Goal: Task Accomplishment & Management: Use online tool/utility

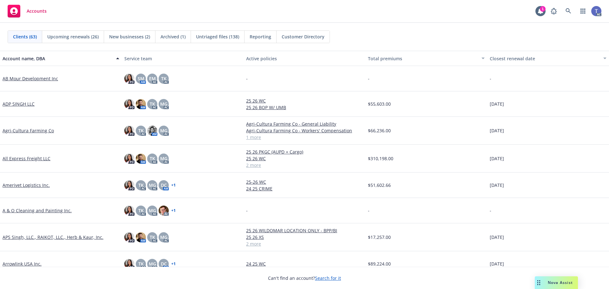
click at [374, 21] on div "Accounts 1 AC" at bounding box center [304, 11] width 609 height 23
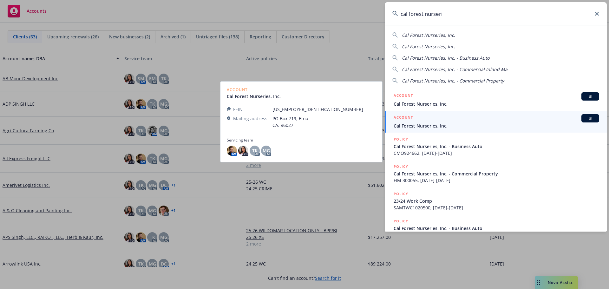
type input "cal forest nurseri"
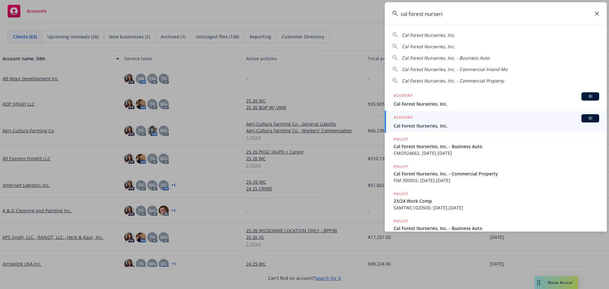
drag, startPoint x: 438, startPoint y: 123, endPoint x: 444, endPoint y: 112, distance: 12.6
click at [438, 123] on span "Cal Forest Nurseries, Inc." at bounding box center [496, 125] width 205 height 7
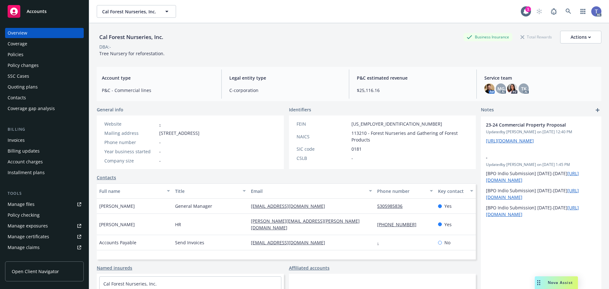
click at [23, 99] on div "Contacts" at bounding box center [17, 98] width 18 height 10
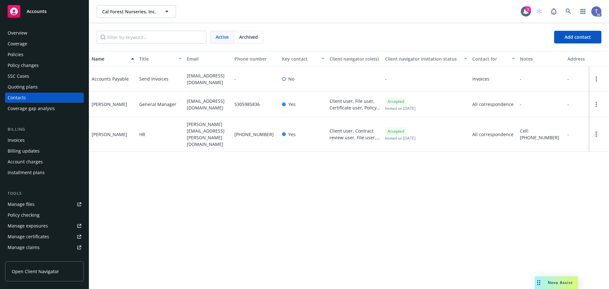
click at [599, 130] on link "Open options" at bounding box center [596, 134] width 8 height 8
click at [327, 129] on div "Client user, Contract review user, File user, Certificate user, Policy user, Bi…" at bounding box center [354, 134] width 55 height 35
click at [98, 131] on div "Toni Friden" at bounding box center [110, 134] width 36 height 7
drag, startPoint x: 112, startPoint y: 134, endPoint x: 207, endPoint y: 134, distance: 95.1
click at [113, 134] on div "Toni Friden" at bounding box center [113, 134] width 48 height 35
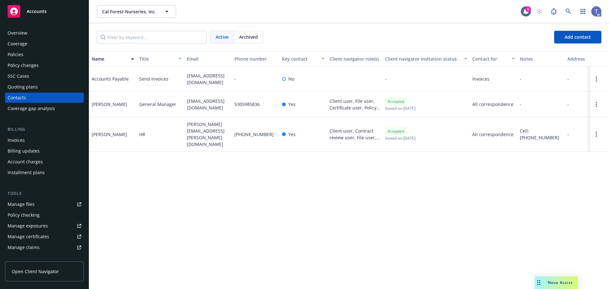
click at [218, 134] on span "toni.friden@calforest.com" at bounding box center [208, 134] width 42 height 27
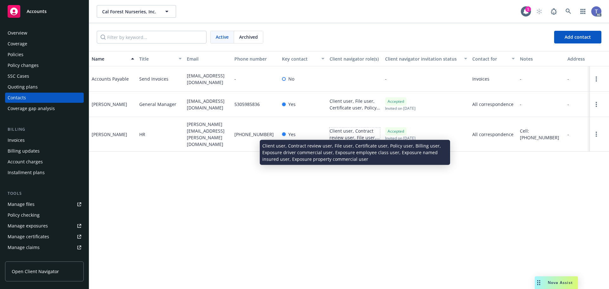
click at [349, 136] on div "Client user, Contract review user, File user, Certificate user, Policy user, Bi…" at bounding box center [354, 133] width 50 height 13
click at [363, 130] on div "Client user, Contract review user, File user, Certificate user, Policy user, Bi…" at bounding box center [354, 133] width 50 height 13
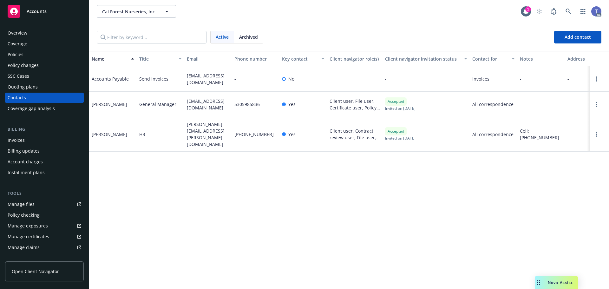
click at [139, 131] on span "HR" at bounding box center [142, 134] width 6 height 7
drag, startPoint x: 314, startPoint y: 31, endPoint x: 311, endPoint y: 27, distance: 5.0
click at [314, 31] on div "Active Archived Add contact" at bounding box center [349, 37] width 505 height 13
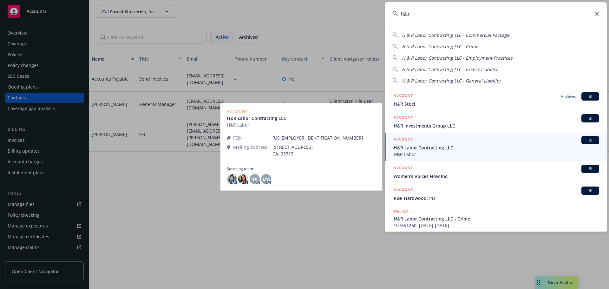
type input "h&r"
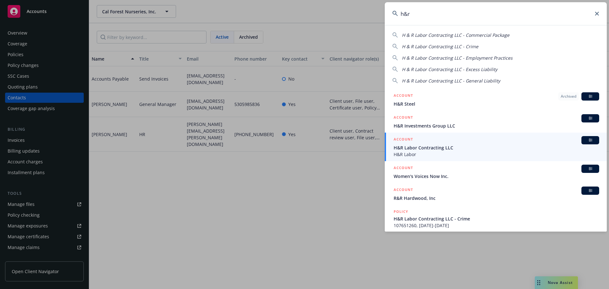
click at [425, 149] on span "H&R Labor Contracting LLC" at bounding box center [496, 147] width 205 height 7
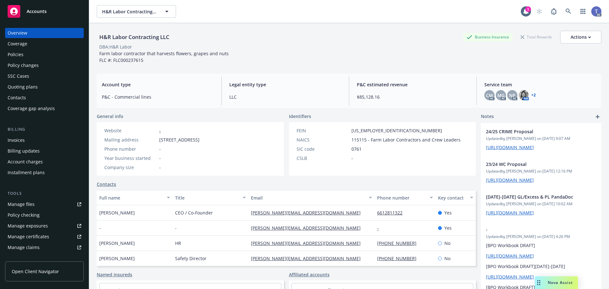
scroll to position [50, 0]
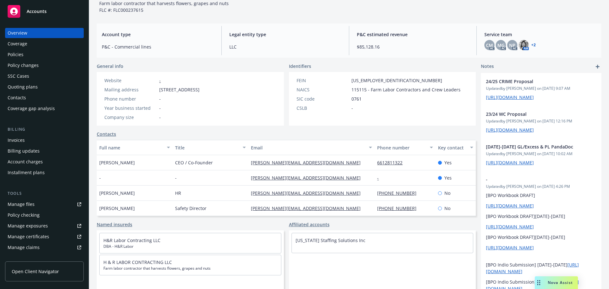
click at [14, 50] on div "Policies" at bounding box center [16, 54] width 16 height 10
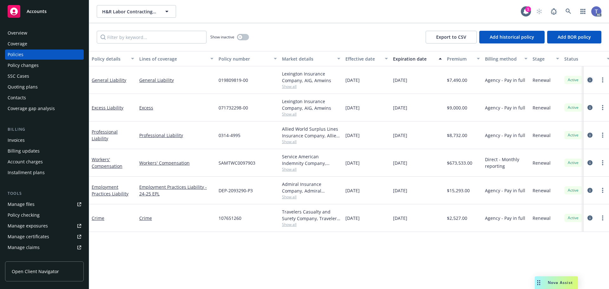
click at [589, 80] on icon "circleInformation" at bounding box center [589, 79] width 5 height 5
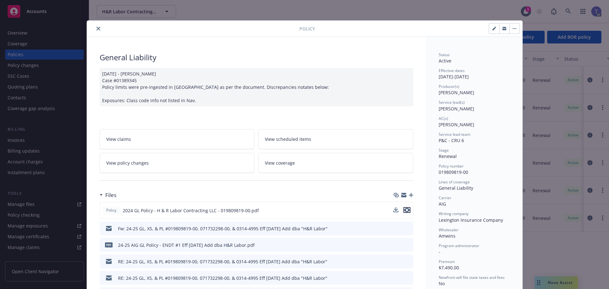
click at [406, 212] on icon "preview file" at bounding box center [407, 210] width 6 height 4
click at [90, 24] on div "Policy" at bounding box center [304, 29] width 435 height 16
drag, startPoint x: 94, startPoint y: 28, endPoint x: 92, endPoint y: 24, distance: 3.4
click at [95, 28] on button "close" at bounding box center [99, 29] width 8 height 8
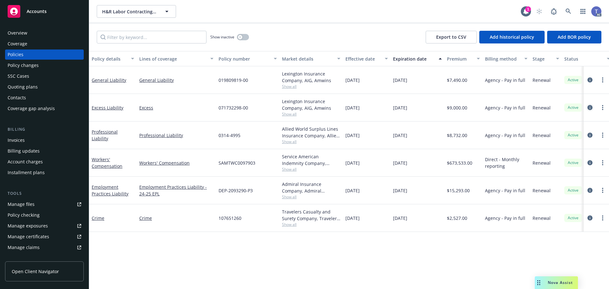
click at [590, 108] on icon "circleInformation" at bounding box center [589, 107] width 5 height 5
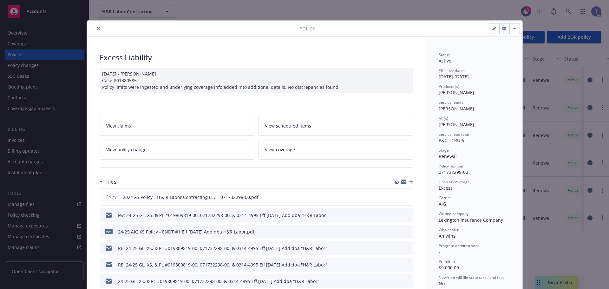
scroll to position [32, 0]
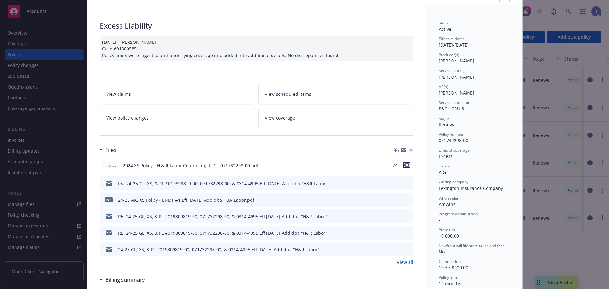
click at [404, 166] on icon "preview file" at bounding box center [407, 165] width 6 height 4
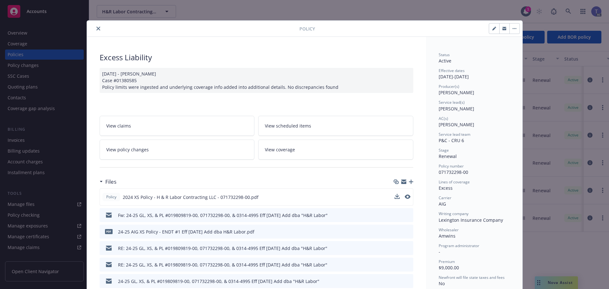
click at [98, 28] on button "close" at bounding box center [99, 29] width 8 height 8
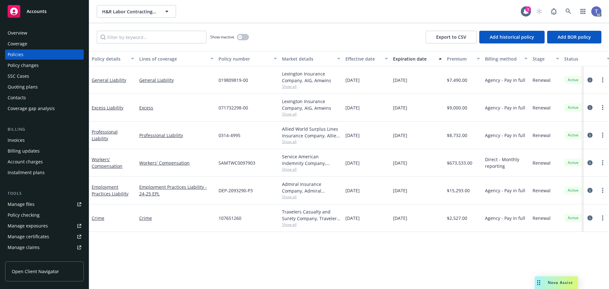
click at [28, 88] on div "Quoting plans" at bounding box center [23, 87] width 30 height 10
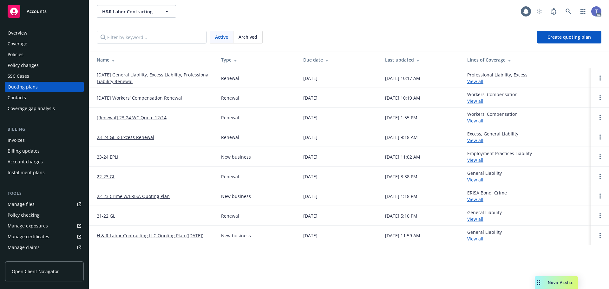
click at [142, 75] on link "11/26/25 General Liability, Excess Liability, Professional Liability Renewal" at bounding box center [154, 77] width 114 height 13
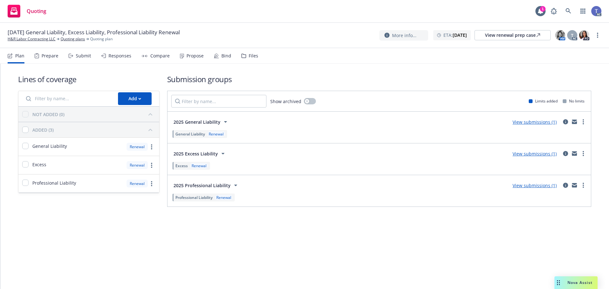
click at [259, 57] on nav "Plan Prepare Submit Responses Compare Propose Bind Files" at bounding box center [305, 55] width 594 height 15
click at [255, 57] on div "Files" at bounding box center [254, 55] width 10 height 5
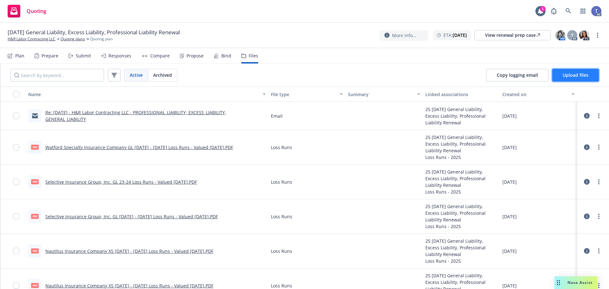
click at [577, 73] on span "Upload files" at bounding box center [576, 75] width 26 height 6
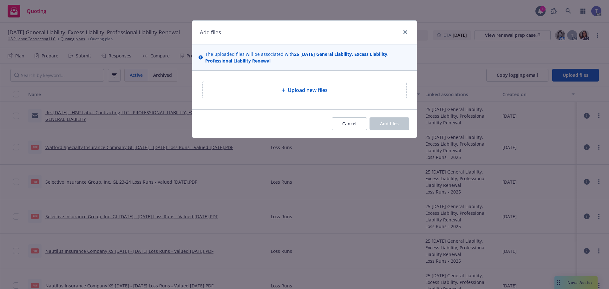
click at [249, 88] on div "Upload new files" at bounding box center [304, 90] width 193 height 8
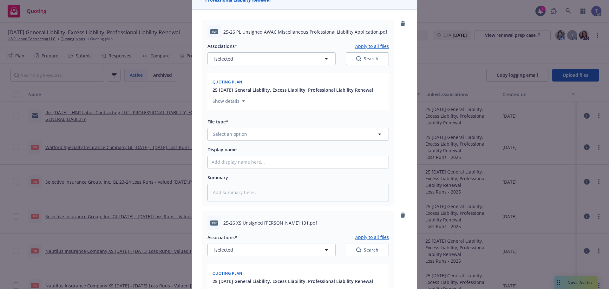
scroll to position [63, 0]
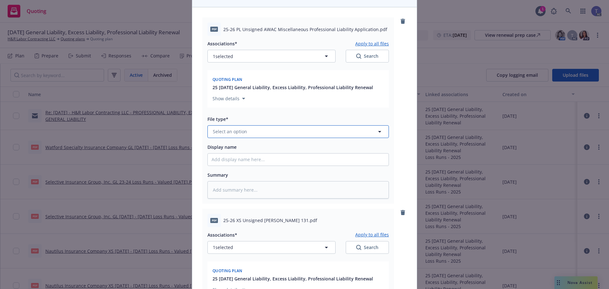
click at [257, 136] on button "Select an option" at bounding box center [297, 131] width 181 height 13
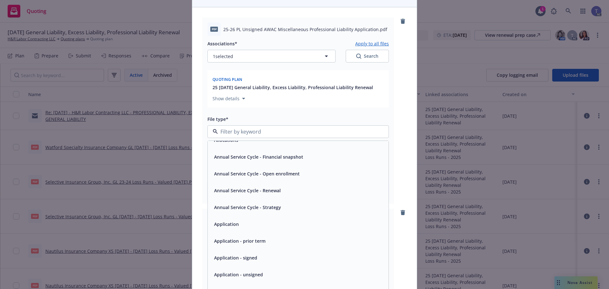
scroll to position [32, 0]
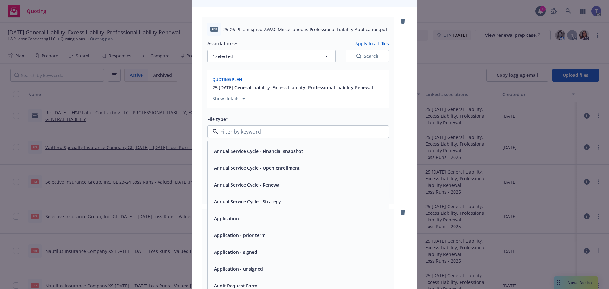
click at [271, 265] on div "Application - unsigned" at bounding box center [298, 268] width 173 height 9
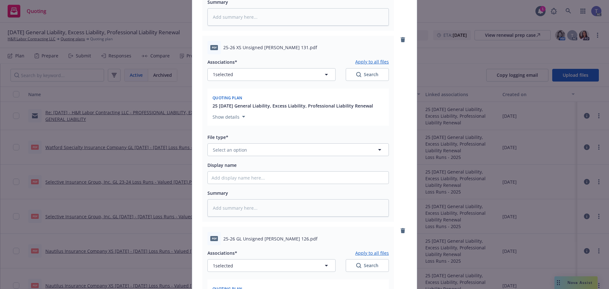
scroll to position [254, 0]
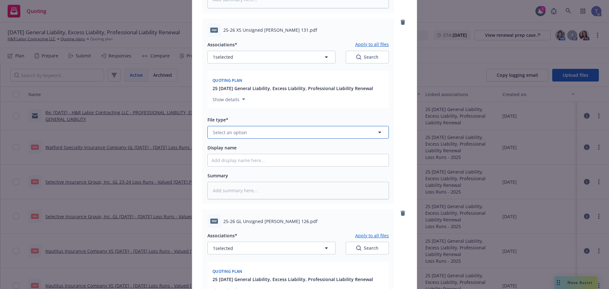
click at [258, 132] on button "Select an option" at bounding box center [297, 132] width 181 height 13
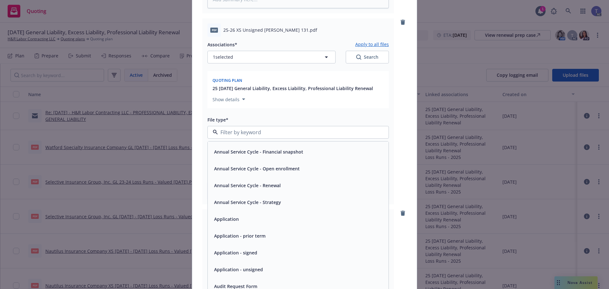
click at [264, 267] on div "Application - unsigned" at bounding box center [298, 269] width 173 height 9
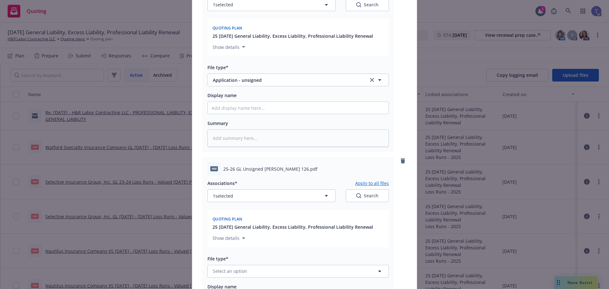
scroll to position [317, 0]
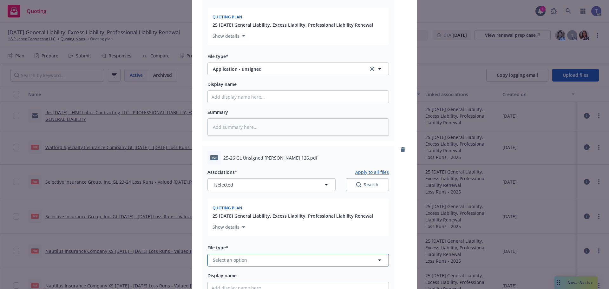
click at [264, 264] on button "Select an option" at bounding box center [297, 260] width 181 height 13
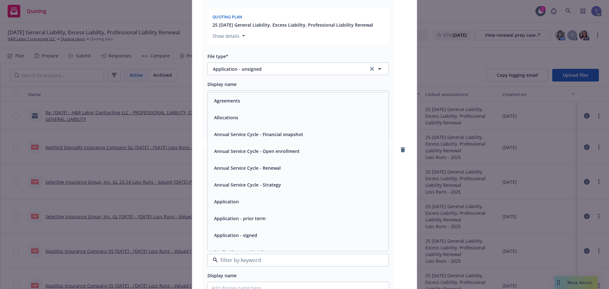
scroll to position [32, 0]
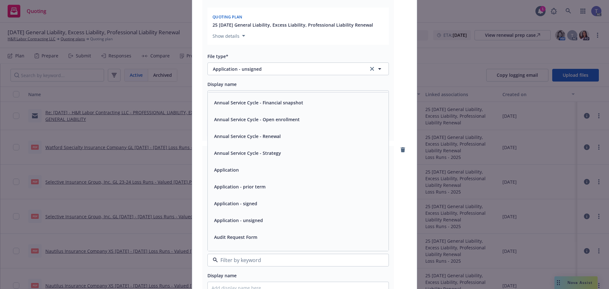
click at [263, 221] on div "Application - unsigned" at bounding box center [298, 220] width 173 height 9
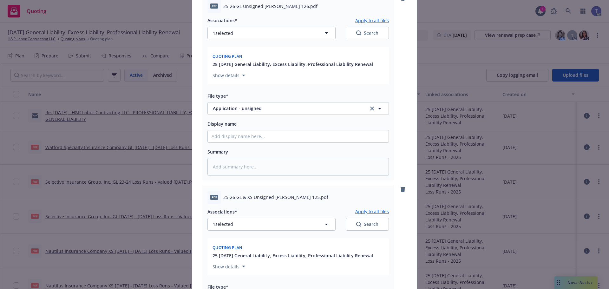
scroll to position [507, 0]
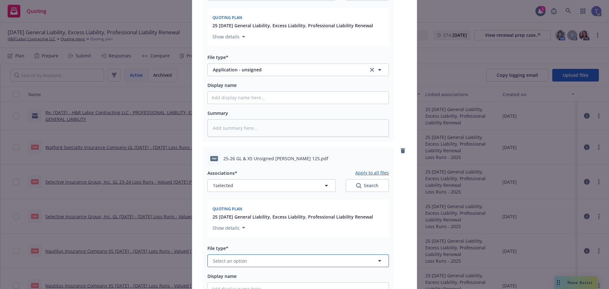
click at [249, 261] on button "Select an option" at bounding box center [297, 260] width 181 height 13
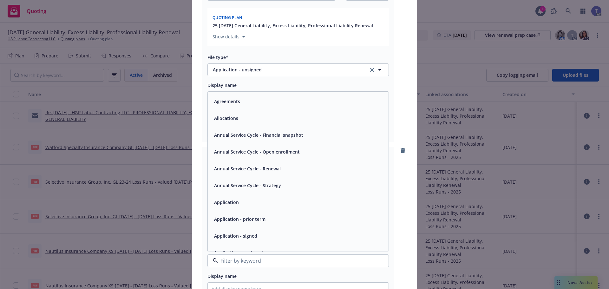
scroll to position [32, 0]
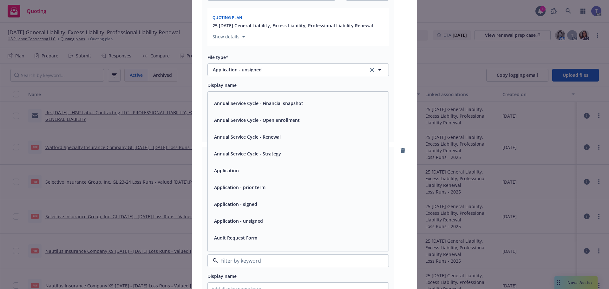
click at [252, 224] on span "Application - unsigned" at bounding box center [238, 221] width 49 height 7
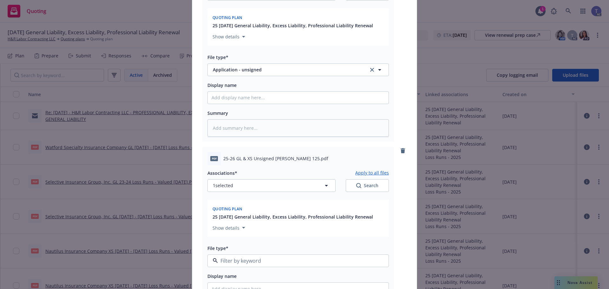
type textarea "x"
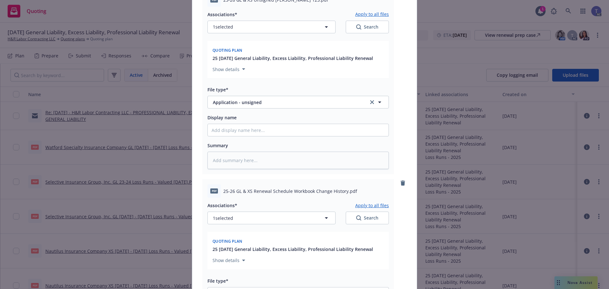
scroll to position [698, 0]
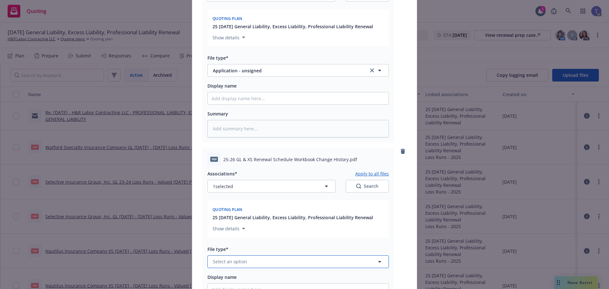
click at [269, 262] on button "Select an option" at bounding box center [297, 261] width 181 height 13
type input "update"
click at [257, 242] on div "Update from client" at bounding box center [298, 243] width 173 height 9
type textarea "x"
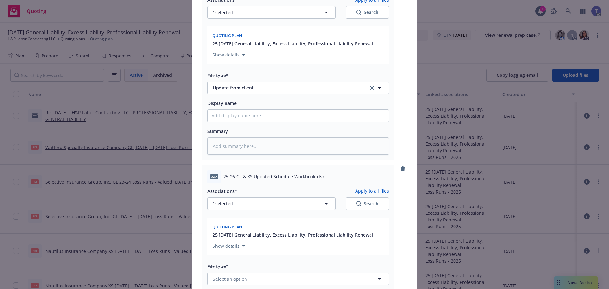
scroll to position [888, 0]
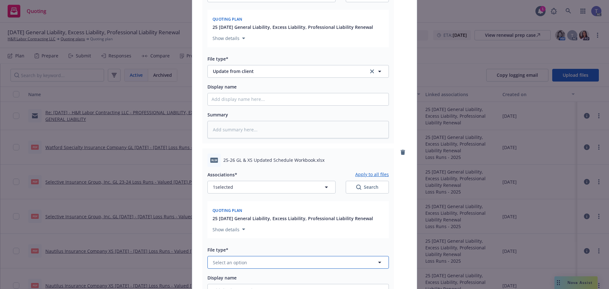
click at [255, 262] on button "Select an option" at bounding box center [297, 262] width 181 height 13
type input "update"
click at [260, 248] on div "Update from client" at bounding box center [298, 244] width 173 height 9
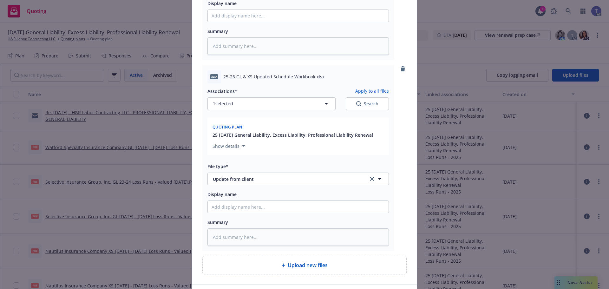
scroll to position [1016, 0]
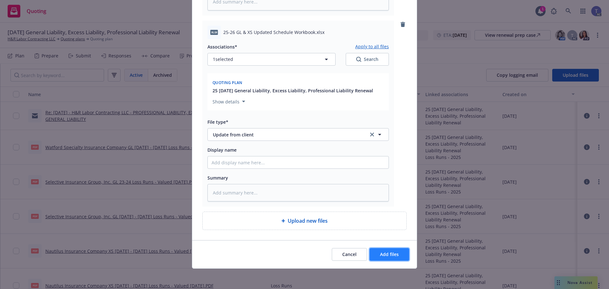
click at [396, 257] on button "Add files" at bounding box center [389, 254] width 40 height 13
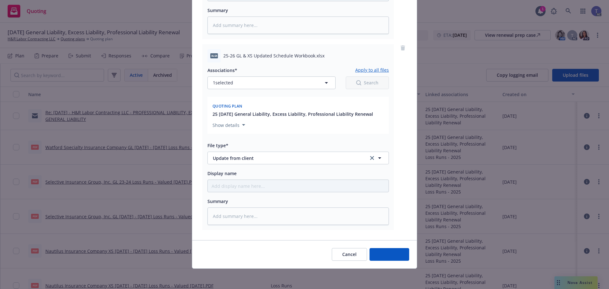
scroll to position [992, 0]
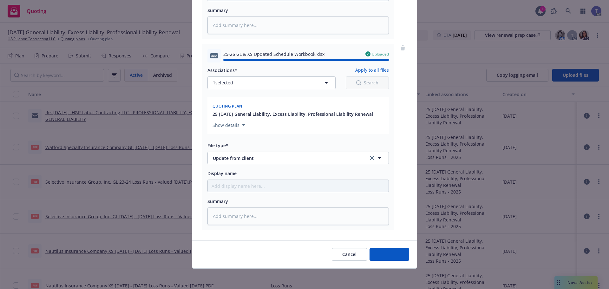
type textarea "x"
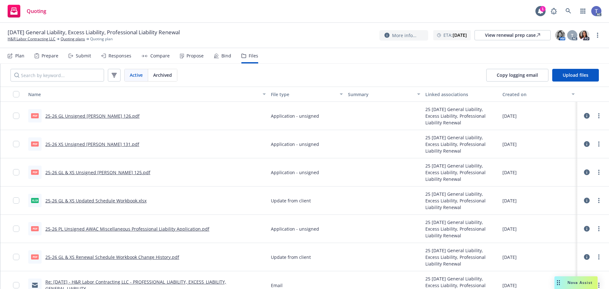
click at [246, 19] on div "Quoting 1 AC" at bounding box center [304, 11] width 609 height 23
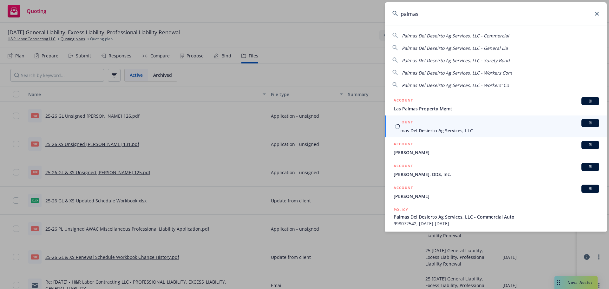
type input "palmas"
drag, startPoint x: 430, startPoint y: 129, endPoint x: 433, endPoint y: 127, distance: 3.4
click at [430, 129] on span "Palmas Del Desierto Ag Services, LLC" at bounding box center [496, 130] width 205 height 7
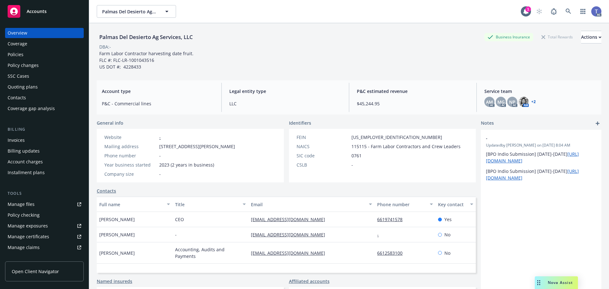
click at [25, 49] on div "Overview Coverage Policies Policy changes SSC Cases Quoting plans Contacts Cove…" at bounding box center [44, 71] width 79 height 86
click at [24, 54] on div "Policies" at bounding box center [45, 54] width 74 height 10
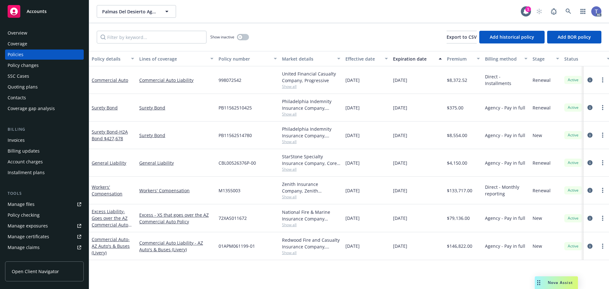
click at [39, 87] on div "Quoting plans" at bounding box center [45, 87] width 74 height 10
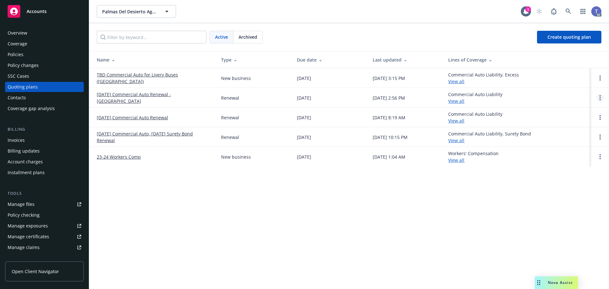
click at [597, 97] on link "Open options" at bounding box center [600, 98] width 8 height 8
click at [559, 96] on link "Archive" at bounding box center [567, 93] width 55 height 13
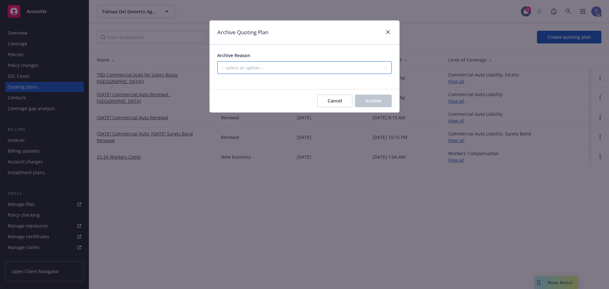
click at [333, 65] on select "-- select an option -- All policies in this renewal plan are auto-renewed Creat…" at bounding box center [304, 67] width 174 height 13
click at [217, 61] on select "-- select an option -- All policies in this renewal plan are auto-renewed Creat…" at bounding box center [304, 67] width 174 height 13
click at [374, 103] on span "Archive" at bounding box center [373, 101] width 16 height 6
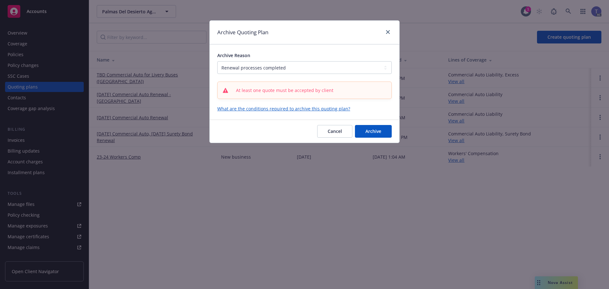
click at [335, 76] on div at bounding box center [304, 78] width 174 height 8
click at [332, 66] on select "-- select an option -- All policies in this renewal plan are auto-renewed Creat…" at bounding box center [304, 67] width 174 height 13
click at [217, 61] on select "-- select an option -- All policies in this renewal plan are auto-renewed Creat…" at bounding box center [304, 67] width 174 height 13
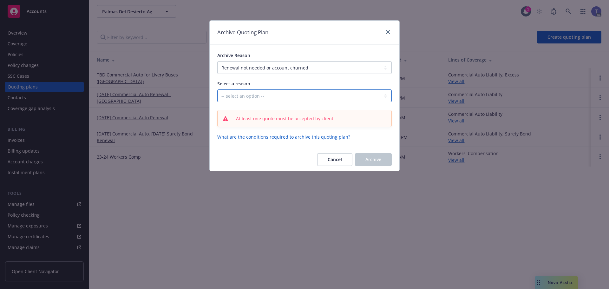
click at [334, 99] on select "-- select an option -- Blocked Client acquired, or no longer in business Client…" at bounding box center [304, 95] width 174 height 13
click at [279, 71] on select "-- select an option -- All policies in this renewal plan are auto-renewed Creat…" at bounding box center [304, 67] width 174 height 13
select select "ARCHIVED_DUPLICATE"
click at [217, 61] on select "-- select an option -- All policies in this renewal plan are auto-renewed Creat…" at bounding box center [304, 67] width 174 height 13
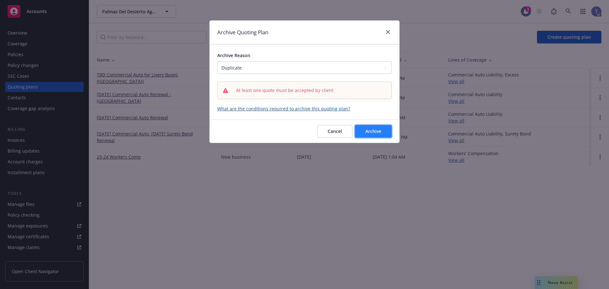
click at [375, 129] on span "Archive" at bounding box center [373, 131] width 16 height 6
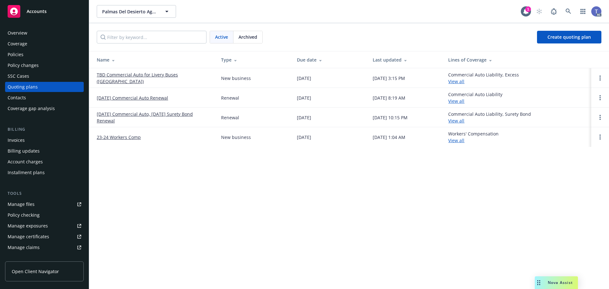
click at [24, 52] on div "Policies" at bounding box center [45, 54] width 74 height 10
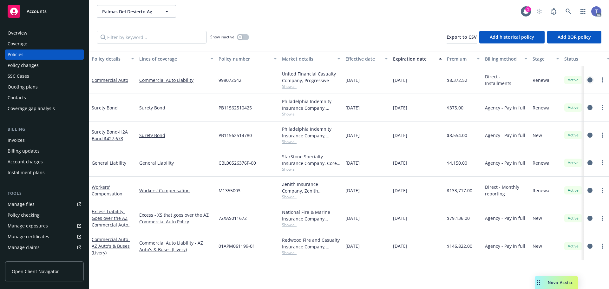
click at [590, 80] on icon "circleInformation" at bounding box center [589, 79] width 5 height 5
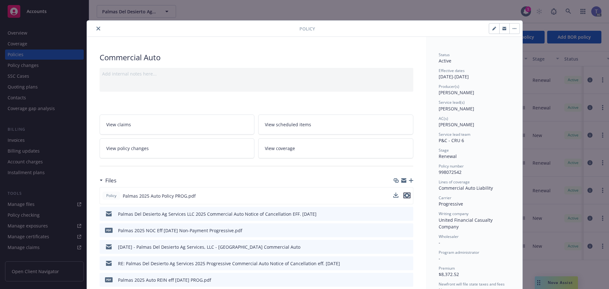
click at [407, 197] on button "preview file" at bounding box center [406, 195] width 7 height 6
click at [450, 172] on span "998072542" at bounding box center [450, 172] width 23 height 6
copy span "998072542"
drag, startPoint x: 97, startPoint y: 27, endPoint x: 61, endPoint y: 33, distance: 36.3
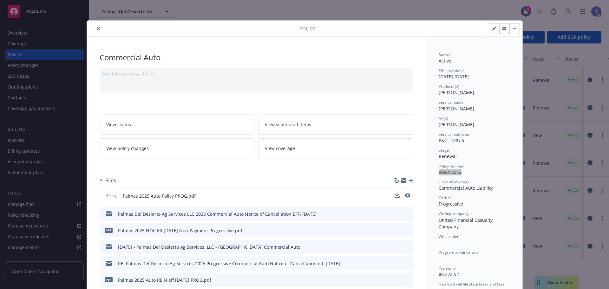
click at [96, 27] on icon "close" at bounding box center [98, 29] width 4 height 4
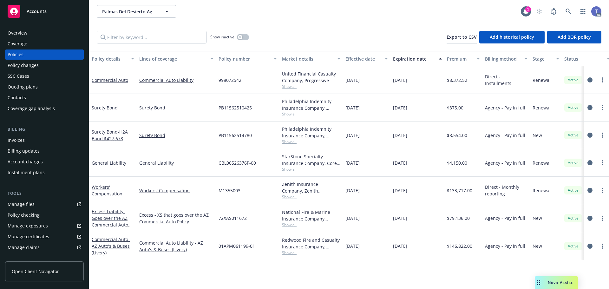
click at [39, 33] on div "Overview" at bounding box center [45, 33] width 74 height 10
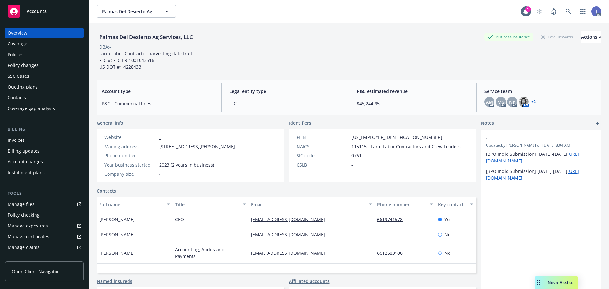
click at [18, 56] on div "Policies" at bounding box center [16, 54] width 16 height 10
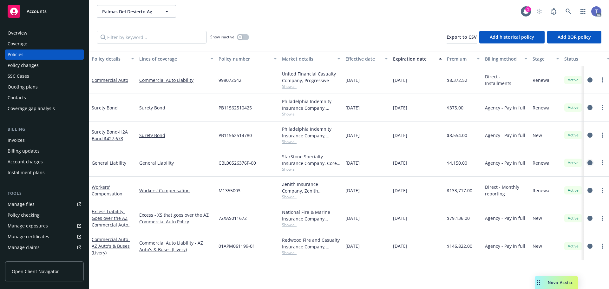
click at [590, 162] on icon "circleInformation" at bounding box center [589, 162] width 5 height 5
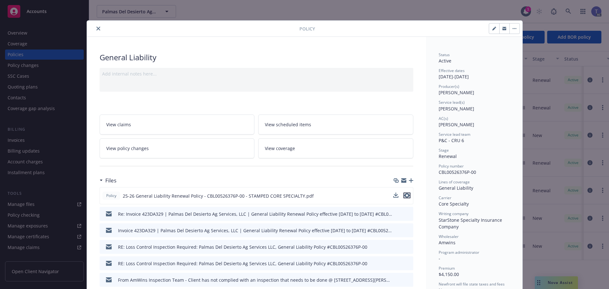
click at [406, 196] on icon "preview file" at bounding box center [407, 195] width 6 height 4
click at [96, 29] on icon "close" at bounding box center [98, 29] width 4 height 4
click at [41, 33] on div "Overview" at bounding box center [45, 33] width 74 height 10
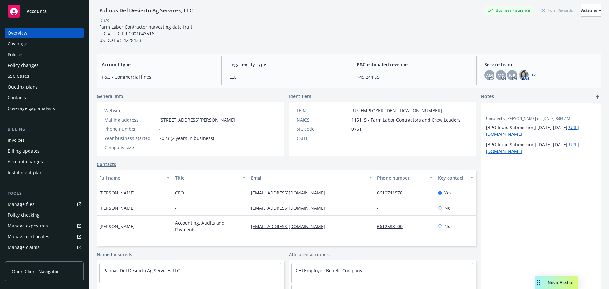
scroll to position [63, 0]
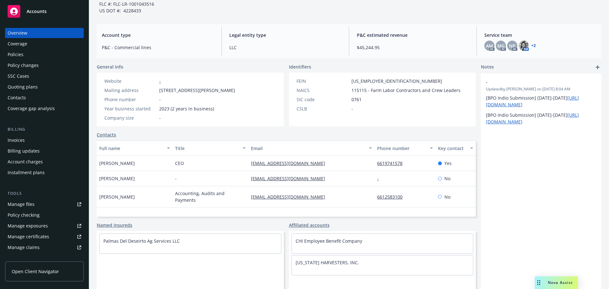
click at [16, 54] on div "Policies" at bounding box center [16, 54] width 16 height 10
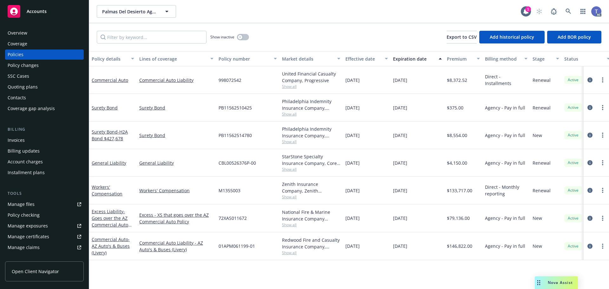
click at [30, 213] on div "Policy checking" at bounding box center [24, 215] width 32 height 10
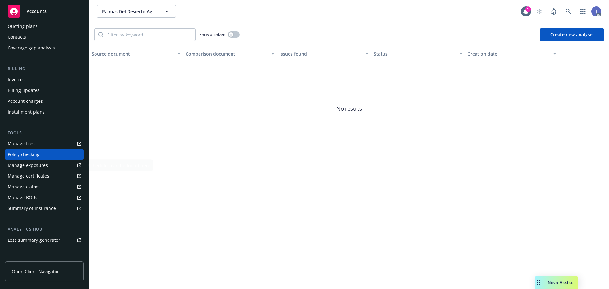
scroll to position [124, 0]
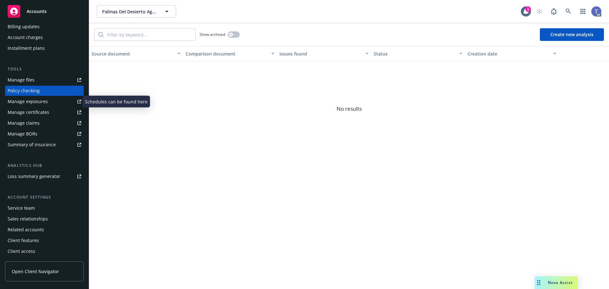
click at [38, 102] on div "Manage exposures" at bounding box center [28, 101] width 40 height 10
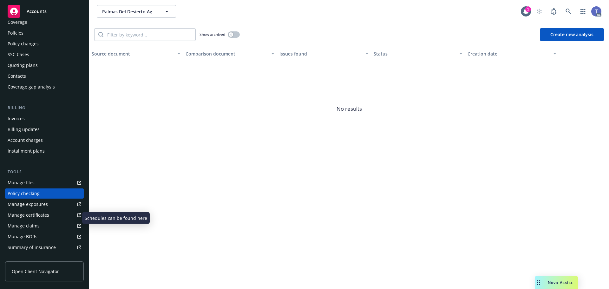
scroll to position [0, 0]
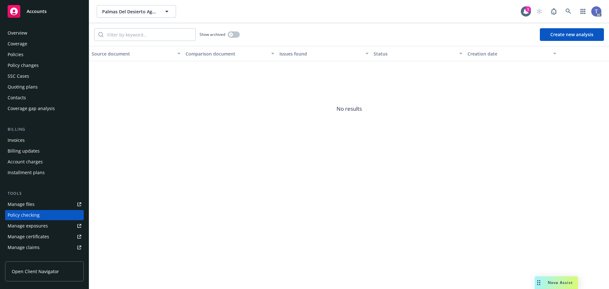
click at [26, 89] on div "Quoting plans" at bounding box center [23, 87] width 30 height 10
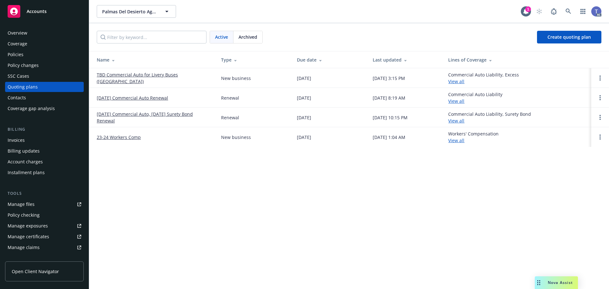
click at [156, 97] on link "11/28/25 Commercial Auto Renewal" at bounding box center [132, 98] width 71 height 7
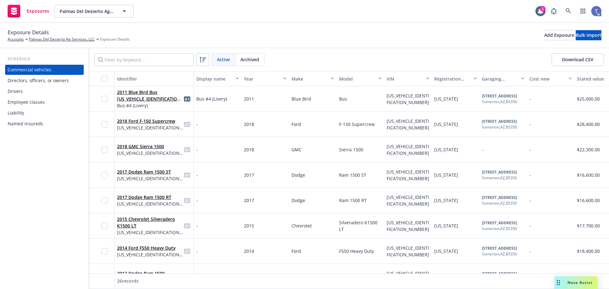
click at [37, 91] on div "Drivers" at bounding box center [45, 91] width 74 height 10
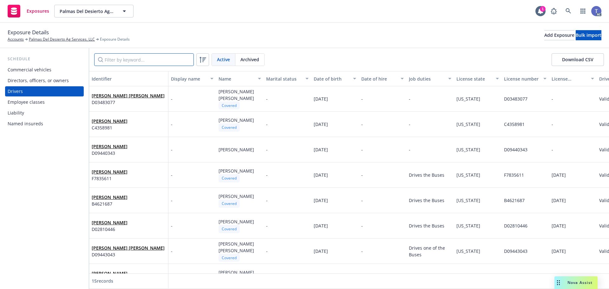
click at [135, 59] on input "Filter by keyword..." at bounding box center [144, 59] width 100 height 13
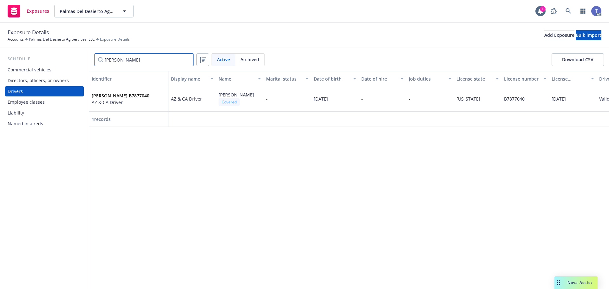
click at [125, 57] on input "centeno" at bounding box center [144, 59] width 100 height 13
drag, startPoint x: 141, startPoint y: 94, endPoint x: 138, endPoint y: 91, distance: 3.6
click at [127, 94] on link "Fernando Perez Rodriguez" at bounding box center [110, 96] width 36 height 6
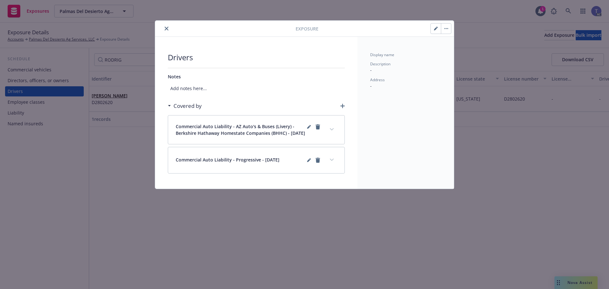
click at [170, 29] on button "close" at bounding box center [167, 29] width 8 height 8
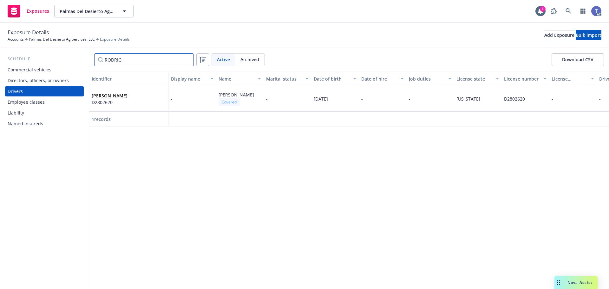
click at [124, 62] on input "RODRIG" at bounding box center [144, 59] width 100 height 13
drag, startPoint x: 124, startPoint y: 62, endPoint x: 123, endPoint y: 52, distance: 9.3
click at [124, 62] on input "RODRIG" at bounding box center [144, 59] width 100 height 13
click at [152, 59] on input "FLORES" at bounding box center [144, 59] width 100 height 13
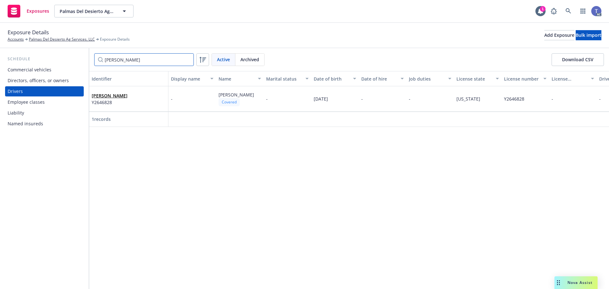
type input "FRANCIS"
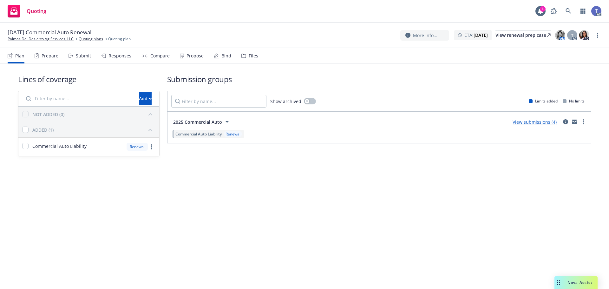
click at [246, 58] on div "Files" at bounding box center [249, 55] width 17 height 15
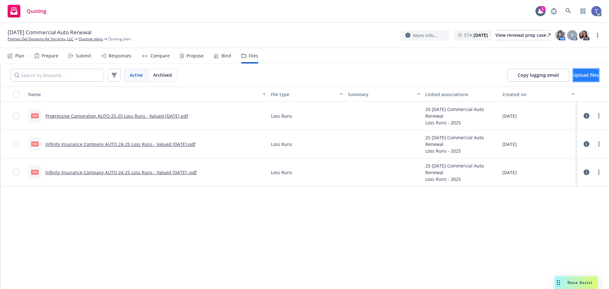
click at [579, 74] on span "Upload files" at bounding box center [586, 75] width 26 height 6
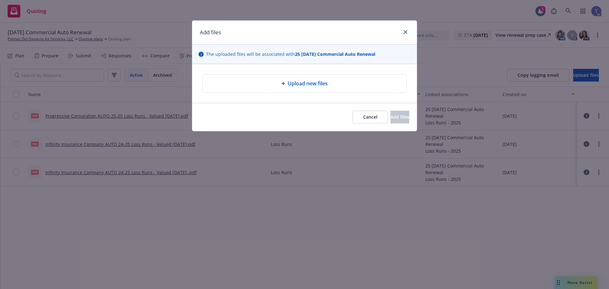
click at [344, 83] on div "Upload new files" at bounding box center [304, 84] width 193 height 8
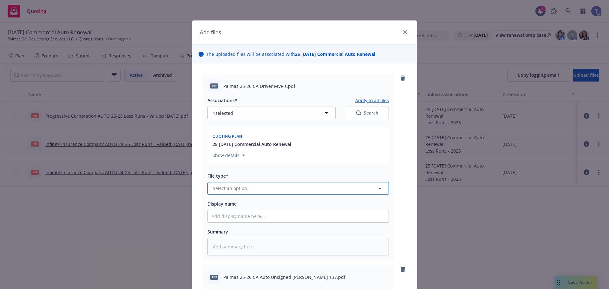
click at [315, 186] on button "Select an option" at bounding box center [297, 188] width 181 height 13
type input "motor"
click at [279, 172] on div "Motor Vehicle Report (MVR)" at bounding box center [298, 170] width 173 height 9
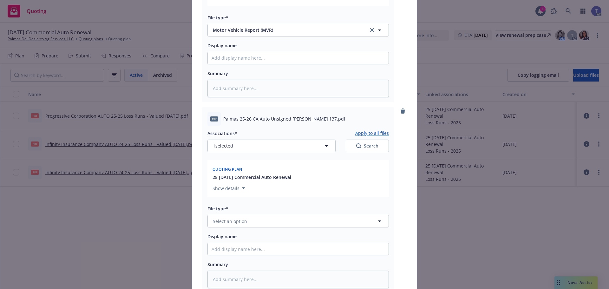
scroll to position [159, 0]
click at [256, 224] on button "Select an option" at bounding box center [297, 220] width 181 height 13
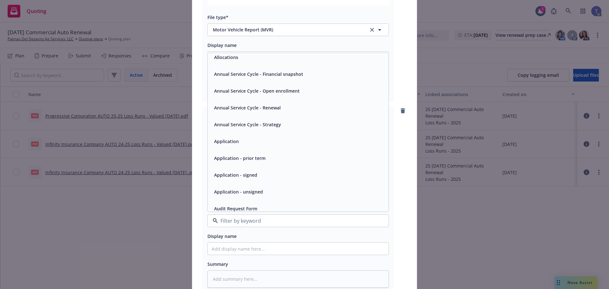
scroll to position [32, 0]
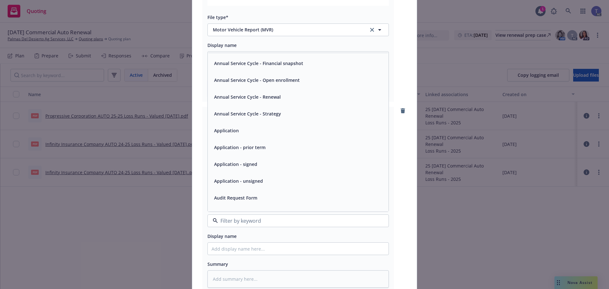
click at [251, 182] on span "Application - unsigned" at bounding box center [238, 181] width 49 height 7
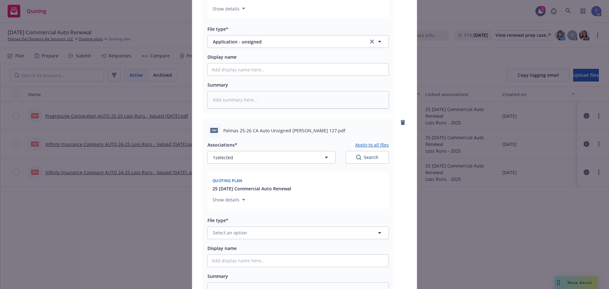
scroll to position [349, 0]
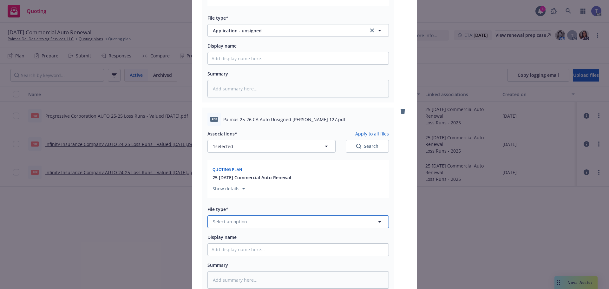
click at [226, 228] on button "Select an option" at bounding box center [297, 221] width 181 height 13
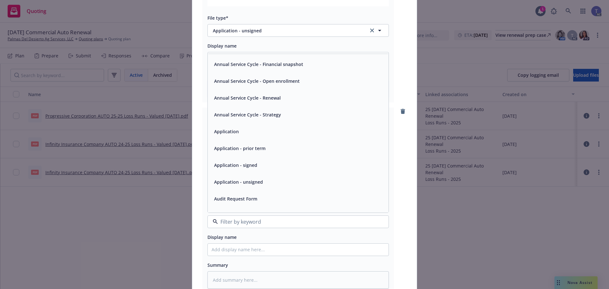
click at [264, 185] on div "Application - unsigned" at bounding box center [298, 181] width 173 height 9
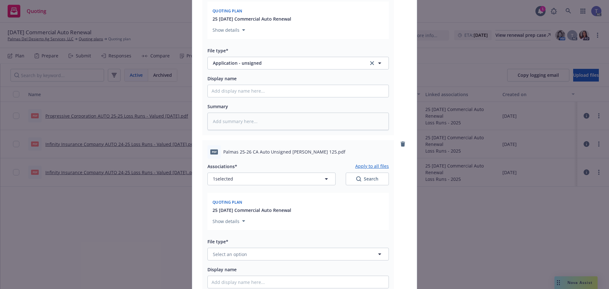
scroll to position [539, 0]
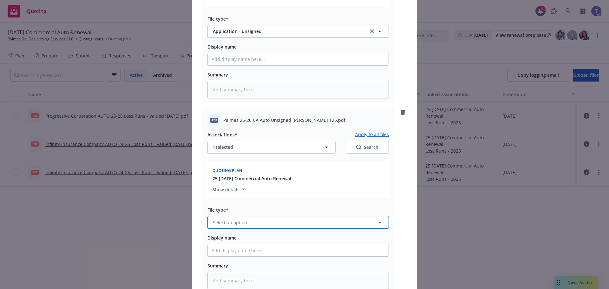
click at [267, 223] on button "Select an option" at bounding box center [297, 222] width 181 height 13
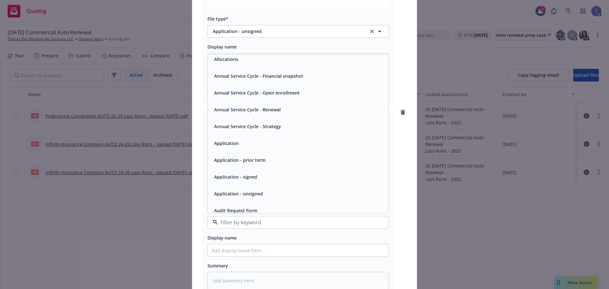
scroll to position [32, 0]
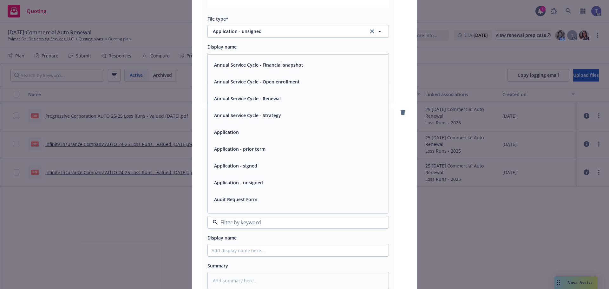
click at [260, 180] on div "Application - unsigned" at bounding box center [238, 182] width 53 height 9
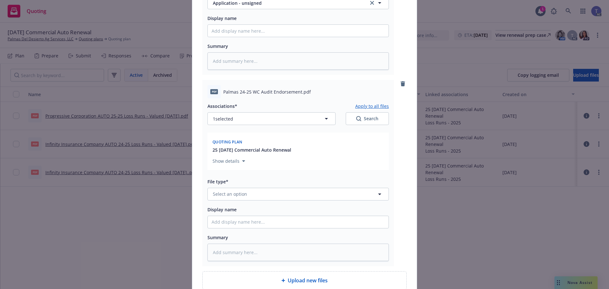
scroll to position [761, 0]
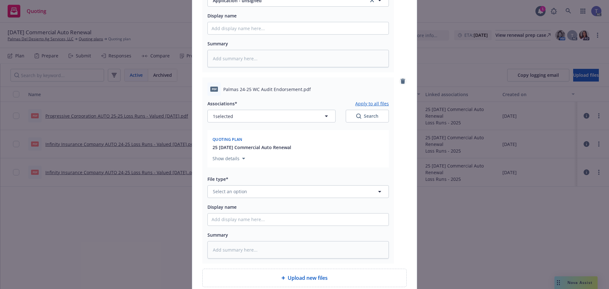
click at [401, 82] on icon "remove" at bounding box center [403, 81] width 4 height 5
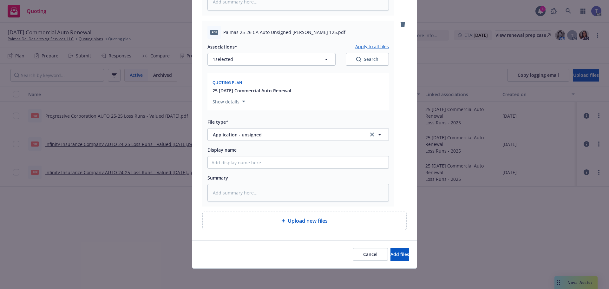
scroll to position [627, 0]
click at [390, 251] on button "Add files" at bounding box center [399, 254] width 19 height 13
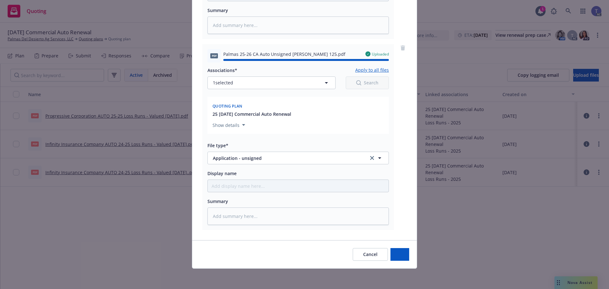
type textarea "x"
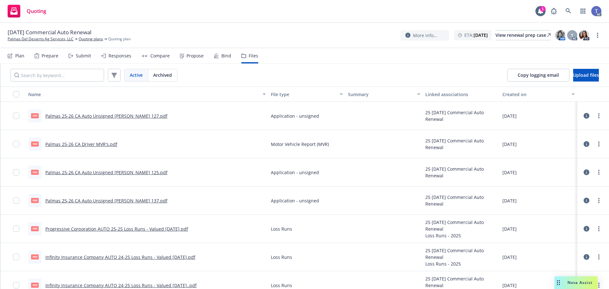
click at [279, 21] on div "Quoting 1 AC" at bounding box center [304, 11] width 609 height 23
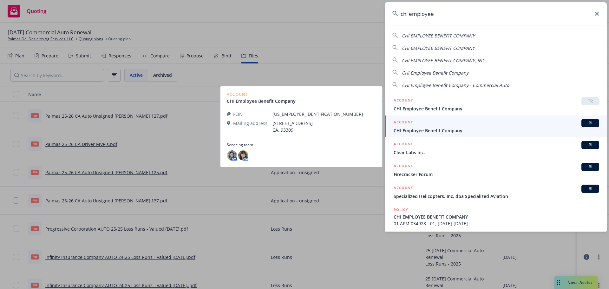
type input "chi employee"
click at [419, 125] on div "ACCOUNT BI" at bounding box center [496, 123] width 205 height 8
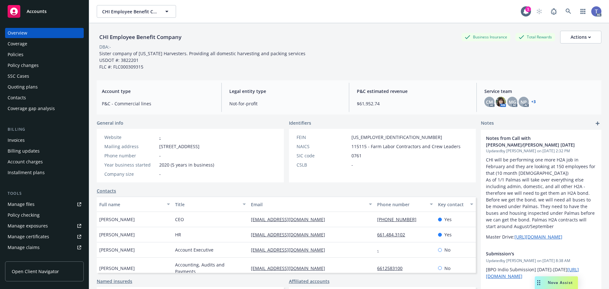
click at [4, 45] on div "Overview Coverage Policies Policy changes SSC Cases Quoting plans Contacts Cove…" at bounding box center [44, 154] width 89 height 269
click at [11, 54] on div "Policies" at bounding box center [16, 54] width 16 height 10
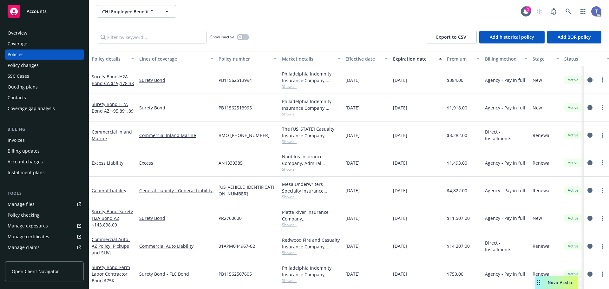
click at [587, 79] on icon "circleInformation" at bounding box center [589, 79] width 5 height 5
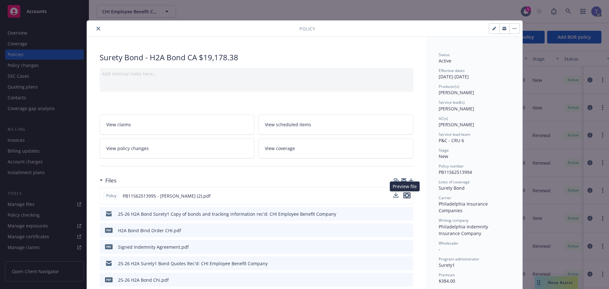
click at [407, 196] on icon "preview file" at bounding box center [407, 195] width 6 height 4
click at [500, 26] on button "button" at bounding box center [504, 28] width 10 height 10
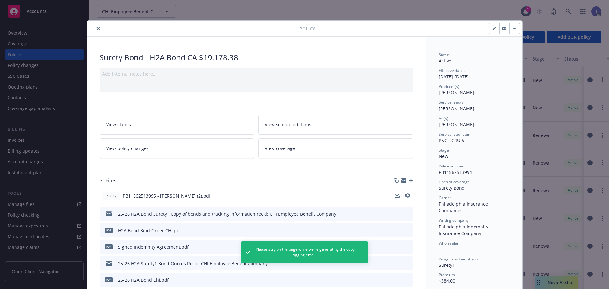
click at [96, 28] on icon "close" at bounding box center [98, 29] width 4 height 4
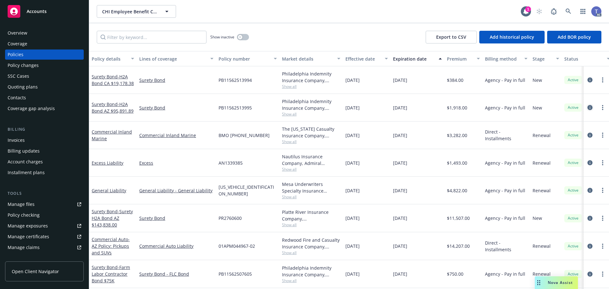
click at [587, 106] on icon "circleInformation" at bounding box center [589, 107] width 5 height 5
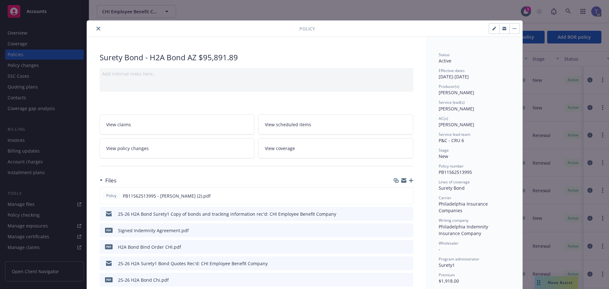
click at [506, 31] on button "button" at bounding box center [504, 28] width 10 height 10
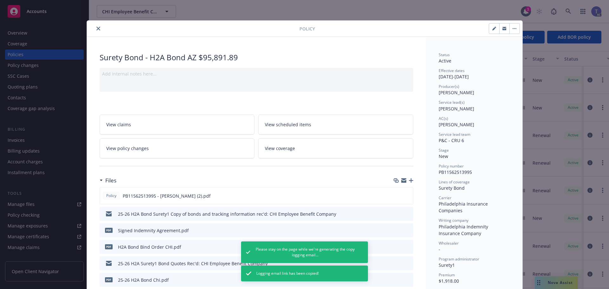
drag, startPoint x: 96, startPoint y: 30, endPoint x: 123, endPoint y: 36, distance: 27.6
click at [96, 30] on icon "close" at bounding box center [98, 29] width 4 height 4
